Goal: Transaction & Acquisition: Purchase product/service

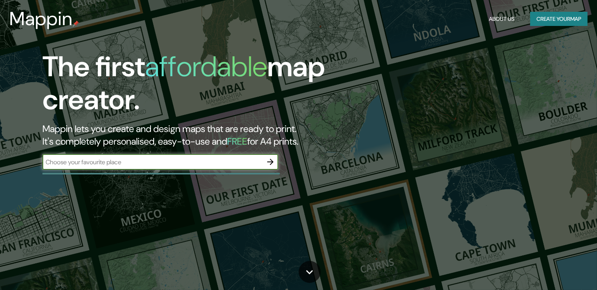
click at [178, 163] on input "text" at bounding box center [152, 162] width 220 height 9
type input "[GEOGRAPHIC_DATA] [GEOGRAPHIC_DATA]"
click at [265, 161] on button "button" at bounding box center [271, 162] width 16 height 16
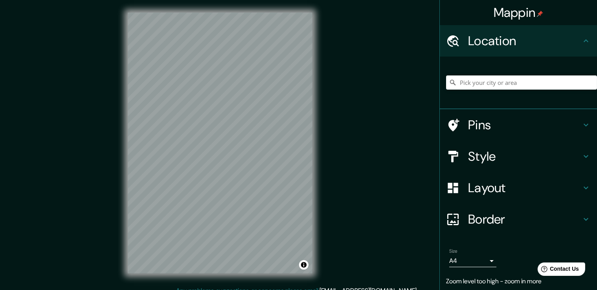
click at [328, 265] on div "Mappin Location Pins Style Layout Border Choose a border. Hint : you can make l…" at bounding box center [298, 149] width 597 height 299
click at [332, 62] on div "Mappin Location Pins Style Layout Border Choose a border. Hint : you can make l…" at bounding box center [298, 149] width 597 height 299
click at [475, 77] on input "Pick your city or area" at bounding box center [521, 83] width 151 height 14
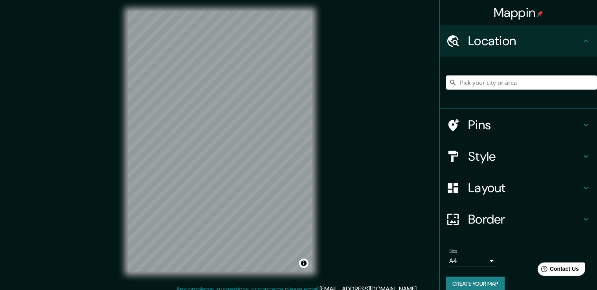
click at [11, 289] on html "Mappin Location Pins Style Layout Border Choose a border. Hint : you can make l…" at bounding box center [298, 143] width 597 height 290
click at [113, 205] on div "Mappin Location Pins Style Layout Border Choose a border. Hint : you can make l…" at bounding box center [298, 147] width 597 height 299
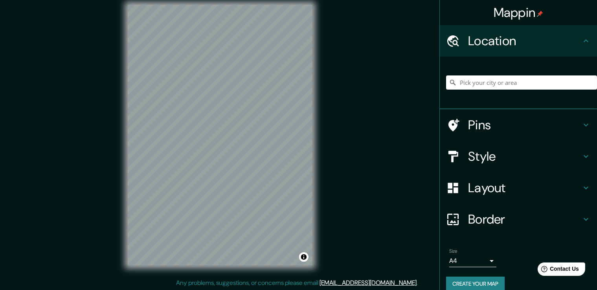
scroll to position [9, 0]
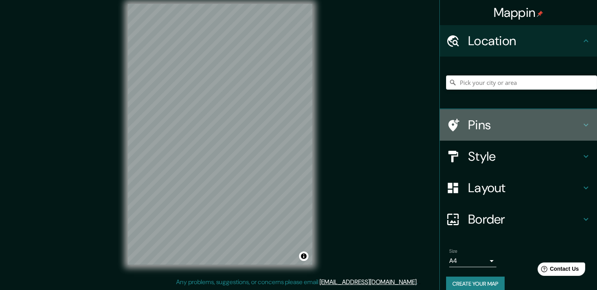
click at [468, 128] on h4 "Pins" at bounding box center [524, 125] width 113 height 16
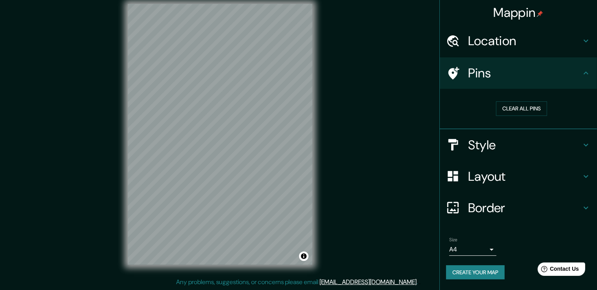
click at [480, 144] on h4 "Style" at bounding box center [524, 145] width 113 height 16
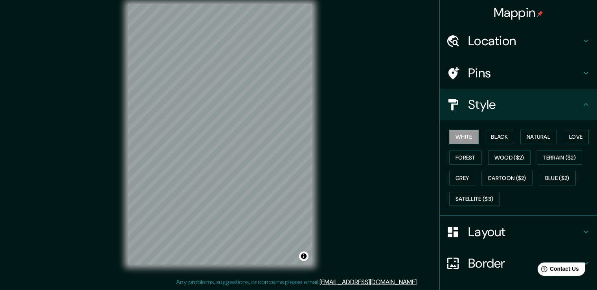
click at [498, 144] on div "White Black Natural Love Forest Wood ($2) Terrain ($2) Grey Cartoon ($2) Blue (…" at bounding box center [521, 168] width 151 height 83
click at [498, 138] on button "Black" at bounding box center [500, 137] width 30 height 15
click at [531, 134] on button "Natural" at bounding box center [539, 137] width 36 height 15
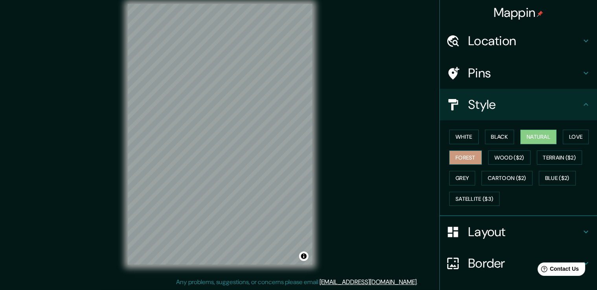
click at [469, 153] on button "Forest" at bounding box center [466, 158] width 33 height 15
click at [505, 156] on button "Wood ($2)" at bounding box center [510, 158] width 42 height 15
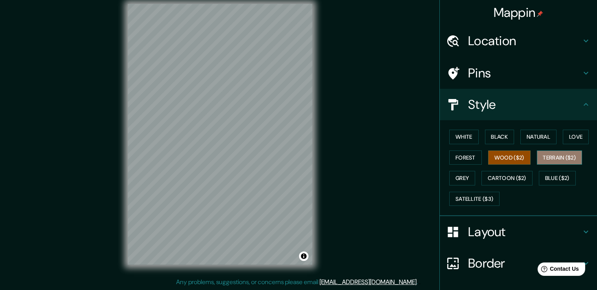
click at [557, 157] on button "Terrain ($2)" at bounding box center [560, 158] width 46 height 15
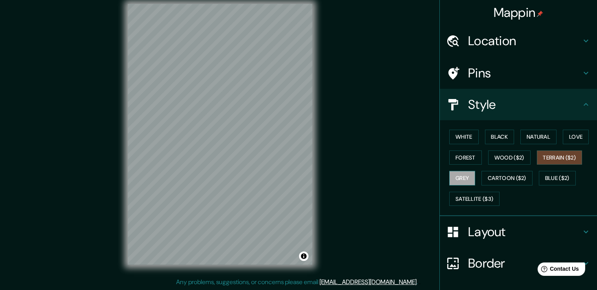
click at [465, 177] on button "Grey" at bounding box center [463, 178] width 26 height 15
click at [492, 179] on button "Cartoon ($2)" at bounding box center [507, 178] width 51 height 15
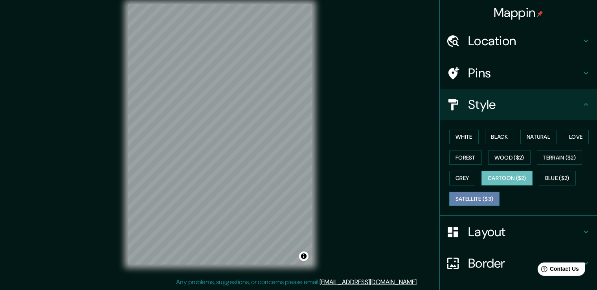
click at [475, 201] on button "Satellite ($3)" at bounding box center [475, 199] width 50 height 15
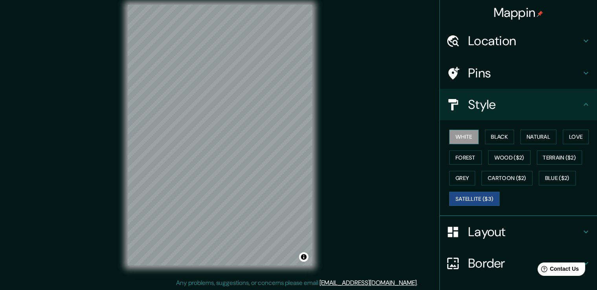
click at [455, 137] on button "White" at bounding box center [465, 137] width 30 height 15
click at [489, 137] on button "Black" at bounding box center [500, 137] width 30 height 15
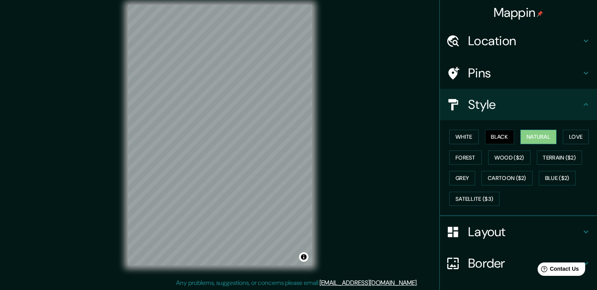
click at [525, 136] on button "Natural" at bounding box center [539, 137] width 36 height 15
click at [454, 137] on button "White" at bounding box center [465, 137] width 30 height 15
click at [504, 130] on button "Black" at bounding box center [500, 137] width 30 height 15
click at [578, 139] on button "Love" at bounding box center [576, 137] width 26 height 15
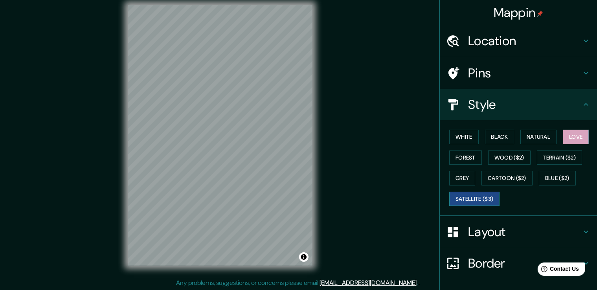
click at [466, 203] on button "Satellite ($3)" at bounding box center [475, 199] width 50 height 15
click at [455, 68] on div at bounding box center [457, 73] width 22 height 14
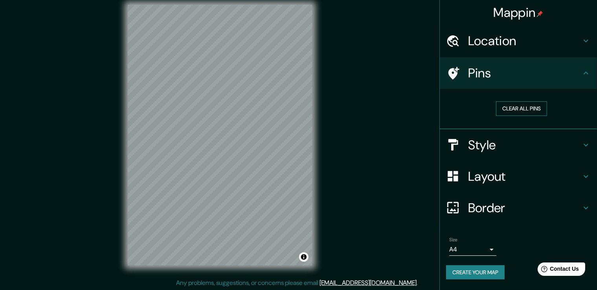
click at [512, 109] on button "Clear all pins" at bounding box center [521, 108] width 51 height 15
drag, startPoint x: 248, startPoint y: 142, endPoint x: 249, endPoint y: 135, distance: 6.7
click at [249, 135] on div at bounding box center [246, 135] width 6 height 6
drag, startPoint x: 247, startPoint y: 133, endPoint x: 251, endPoint y: 134, distance: 4.0
click at [251, 134] on div at bounding box center [250, 136] width 6 height 6
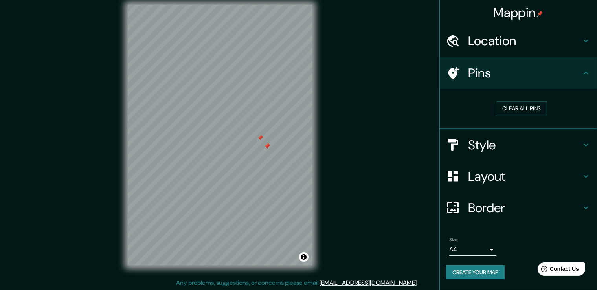
click at [258, 140] on div at bounding box center [260, 138] width 6 height 6
click at [264, 146] on div at bounding box center [267, 146] width 6 height 6
click at [281, 144] on div at bounding box center [278, 145] width 6 height 6
click at [278, 143] on div at bounding box center [277, 142] width 6 height 6
click at [278, 144] on div at bounding box center [279, 145] width 6 height 6
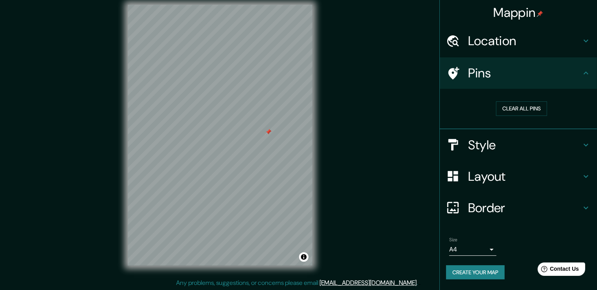
click at [496, 33] on h4 "Location" at bounding box center [524, 41] width 113 height 16
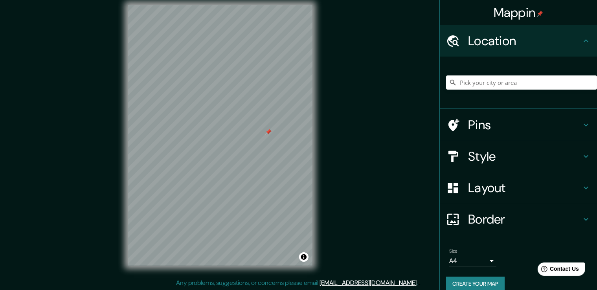
click at [500, 155] on h4 "Style" at bounding box center [524, 157] width 113 height 16
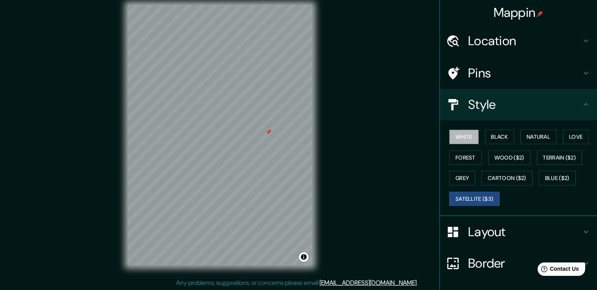
click at [466, 131] on button "White" at bounding box center [465, 137] width 30 height 15
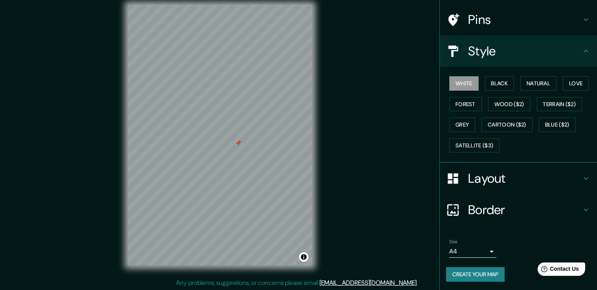
click at [485, 273] on button "Create your map" at bounding box center [475, 274] width 59 height 15
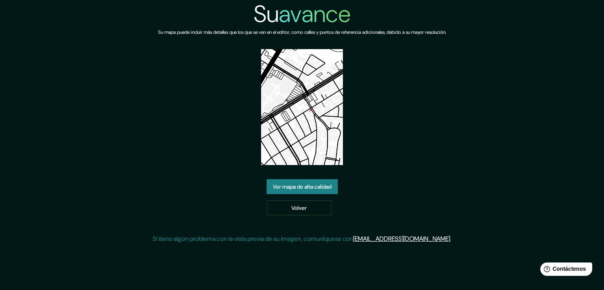
click at [398, 147] on div "Su avance Su mapa puede incluir más detalles que los que se ven en el editor, c…" at bounding box center [302, 125] width 299 height 250
